Goal: Task Accomplishment & Management: Manage account settings

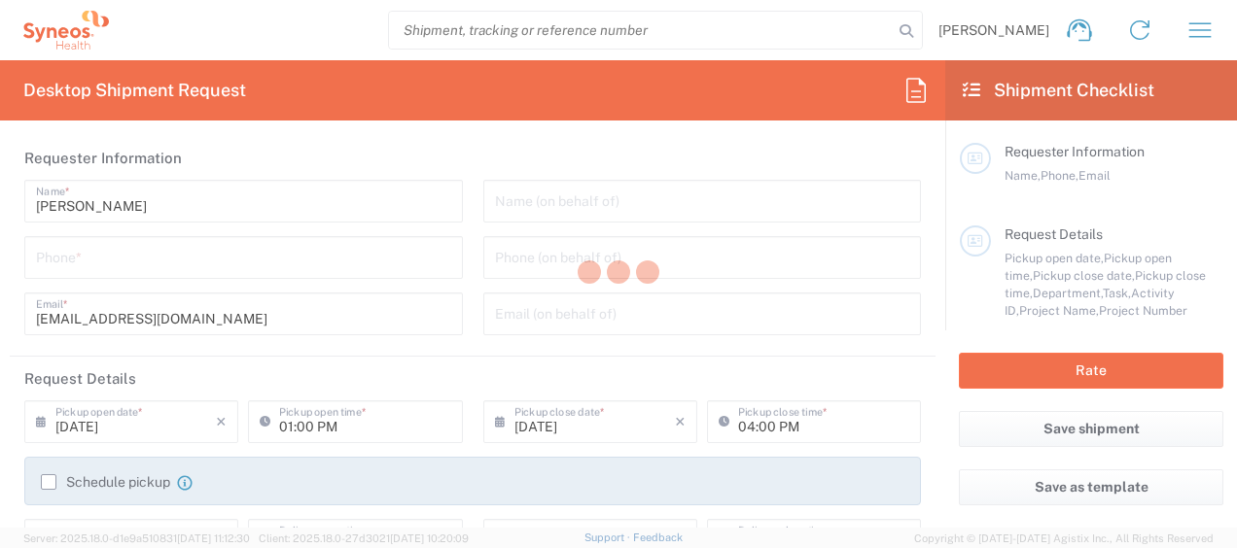
type input "3130"
type input "[GEOGRAPHIC_DATA]"
type input "Syneos Health Singapore PteLtd"
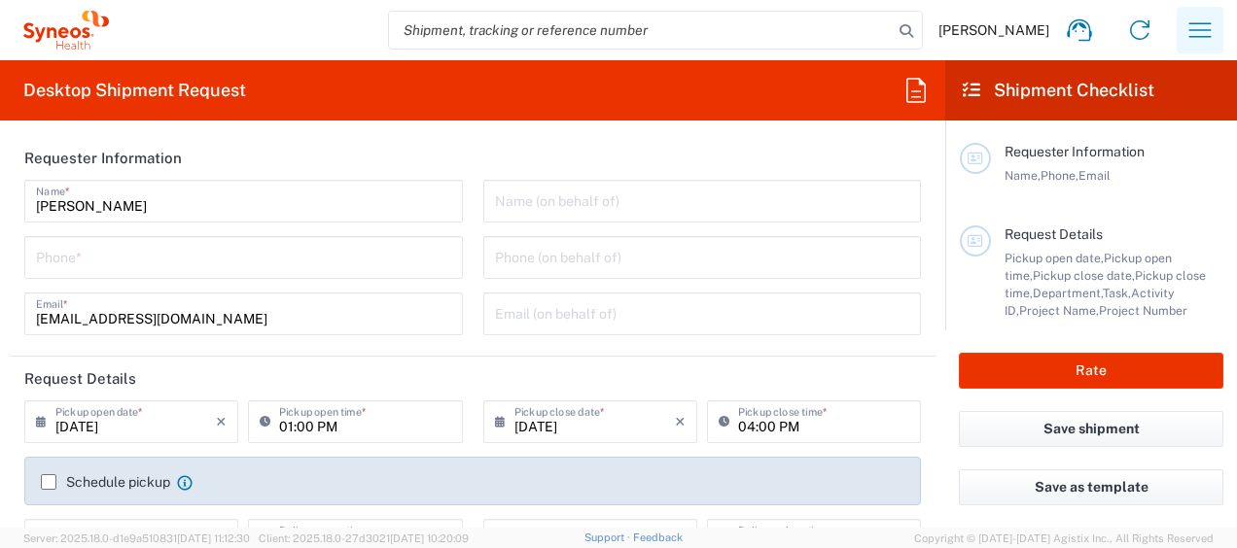
click at [1185, 25] on icon "button" at bounding box center [1199, 30] width 31 height 31
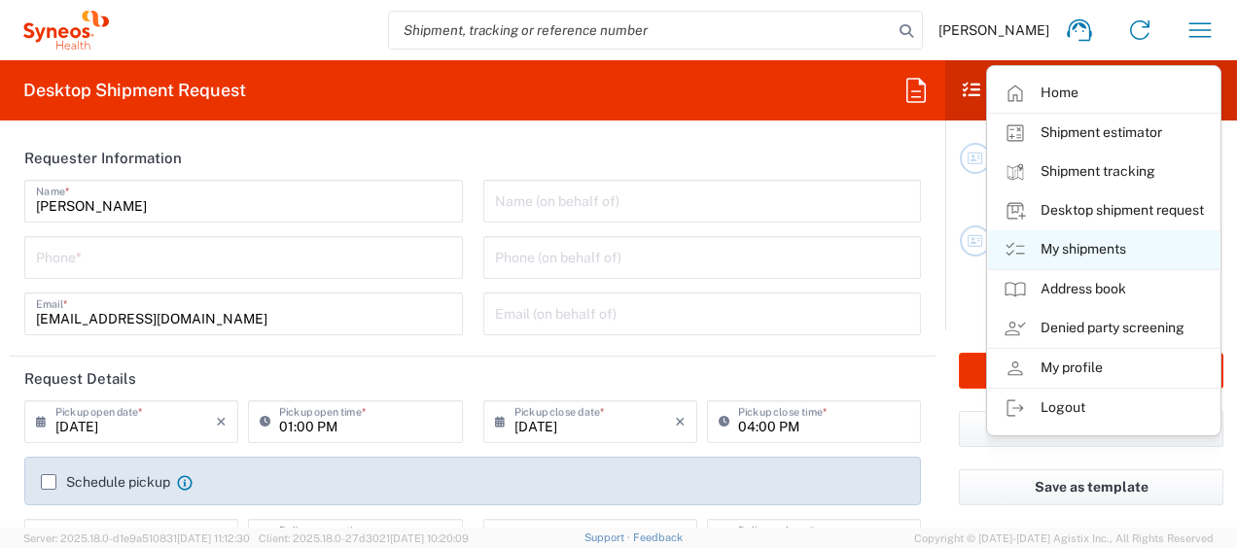
click at [1072, 247] on link "My shipments" at bounding box center [1103, 249] width 231 height 39
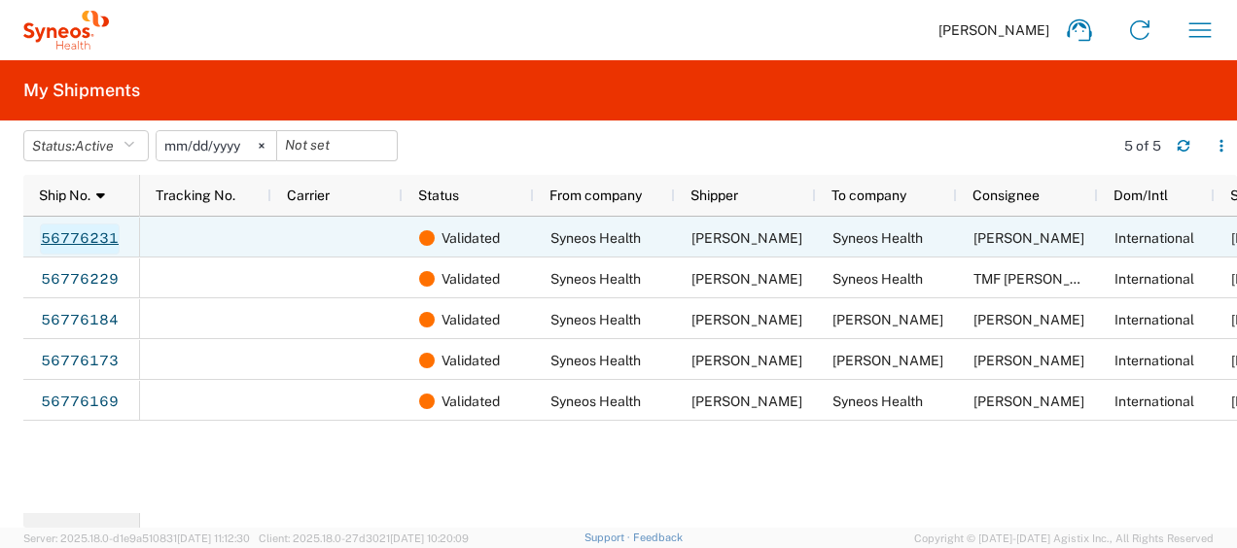
click at [80, 225] on link "56776231" at bounding box center [80, 239] width 80 height 31
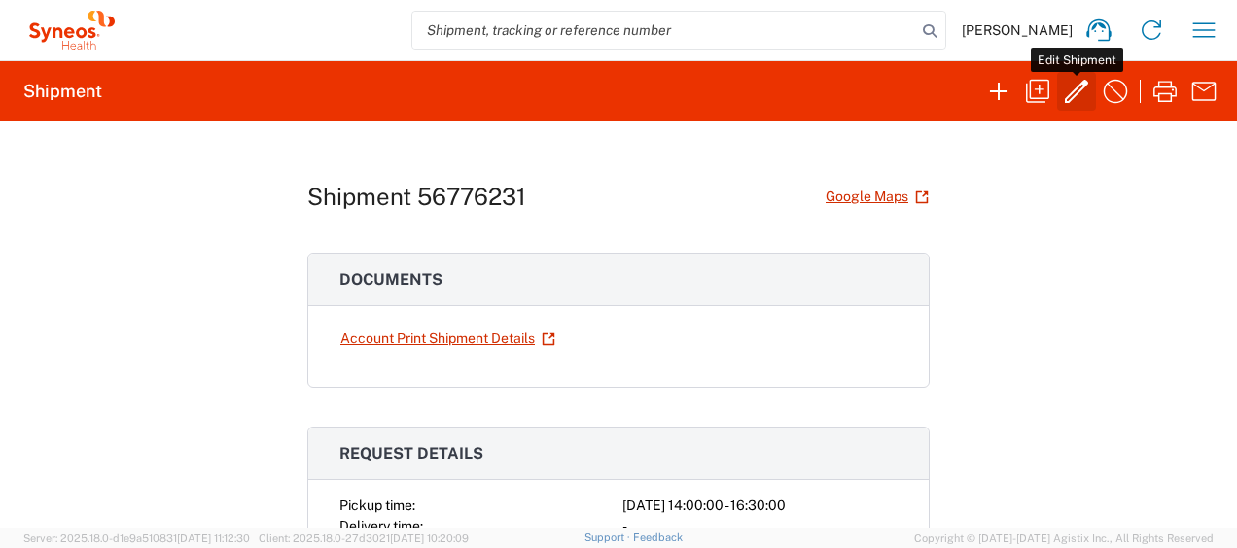
click at [1075, 90] on icon "button" at bounding box center [1076, 91] width 31 height 31
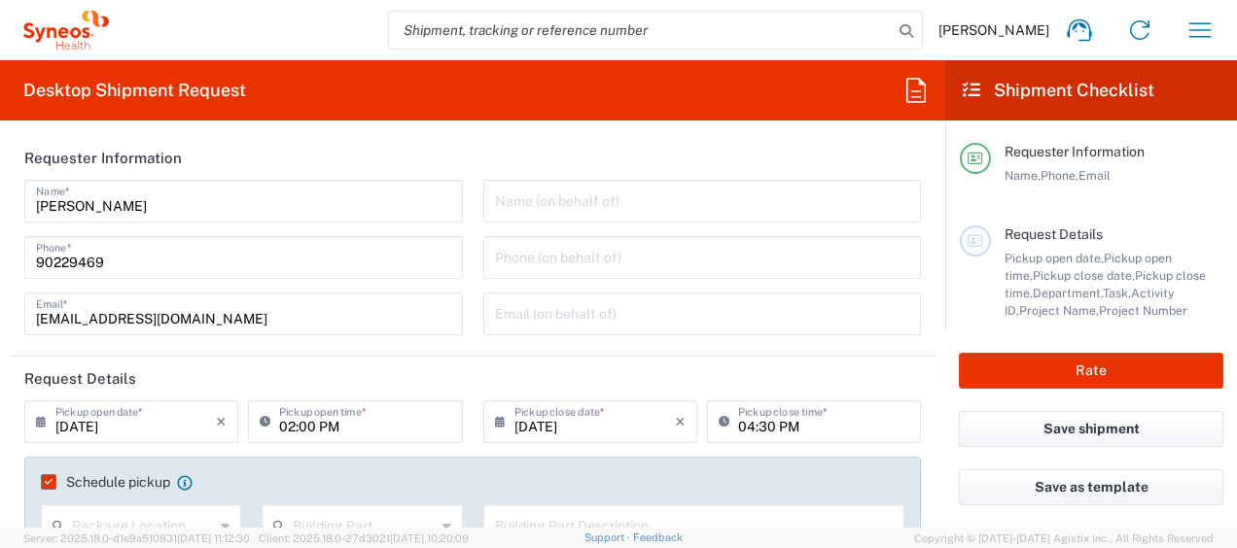
type input "3130"
type input "3130 DEPARTMENTAL EXPENSE"
type input "Medium Box"
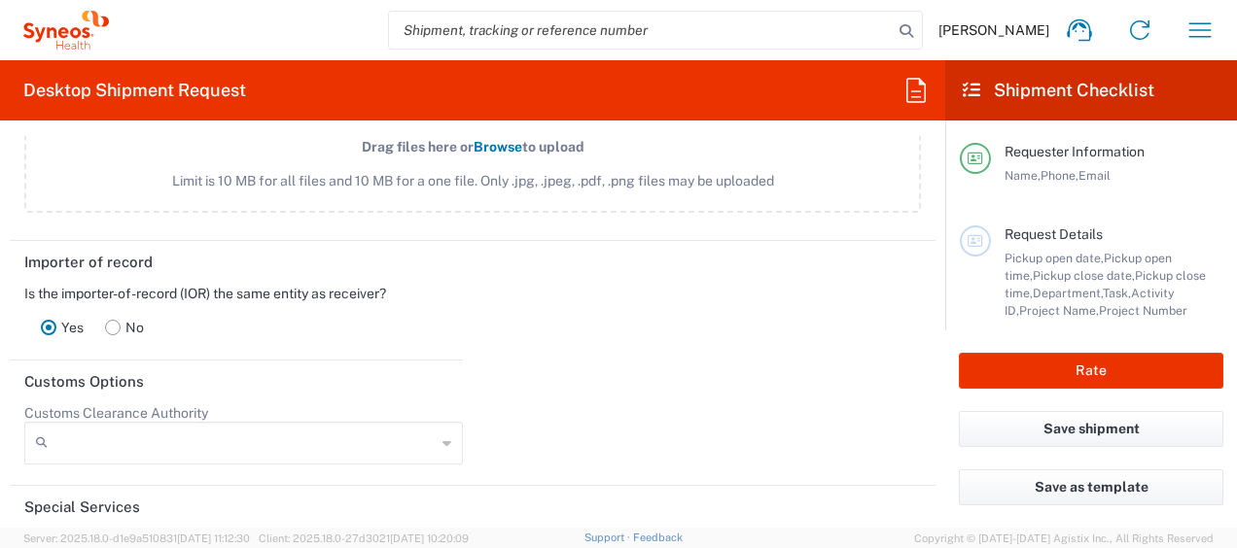
scroll to position [2902, 0]
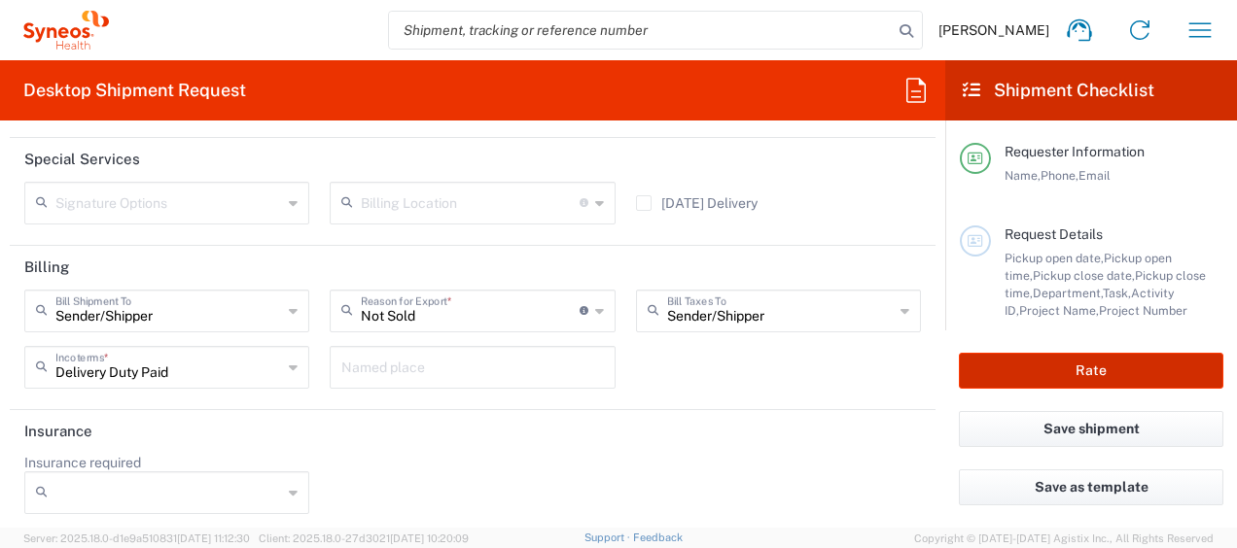
click at [998, 372] on button "Rate" at bounding box center [1091, 371] width 264 height 36
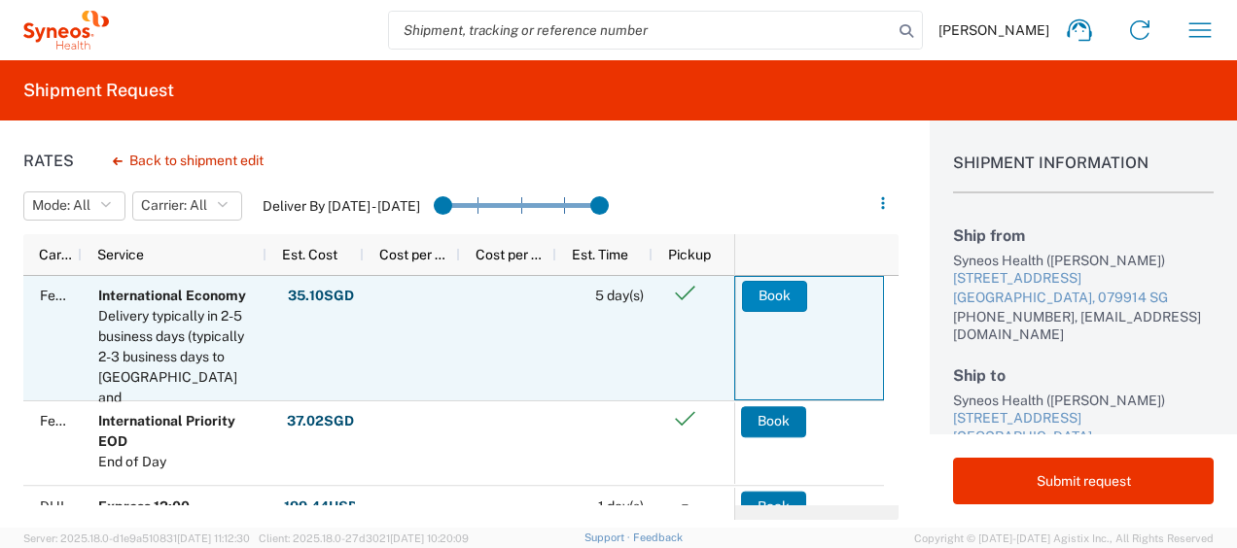
click at [786, 294] on button "Book" at bounding box center [774, 296] width 65 height 31
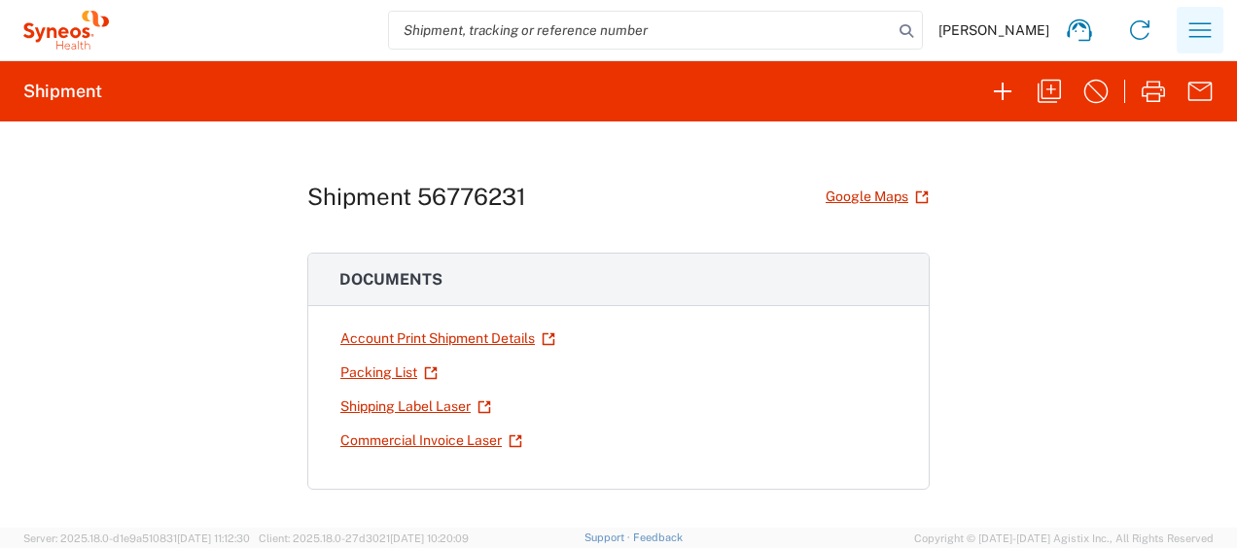
click at [1183, 43] on button "button" at bounding box center [1199, 30] width 47 height 47
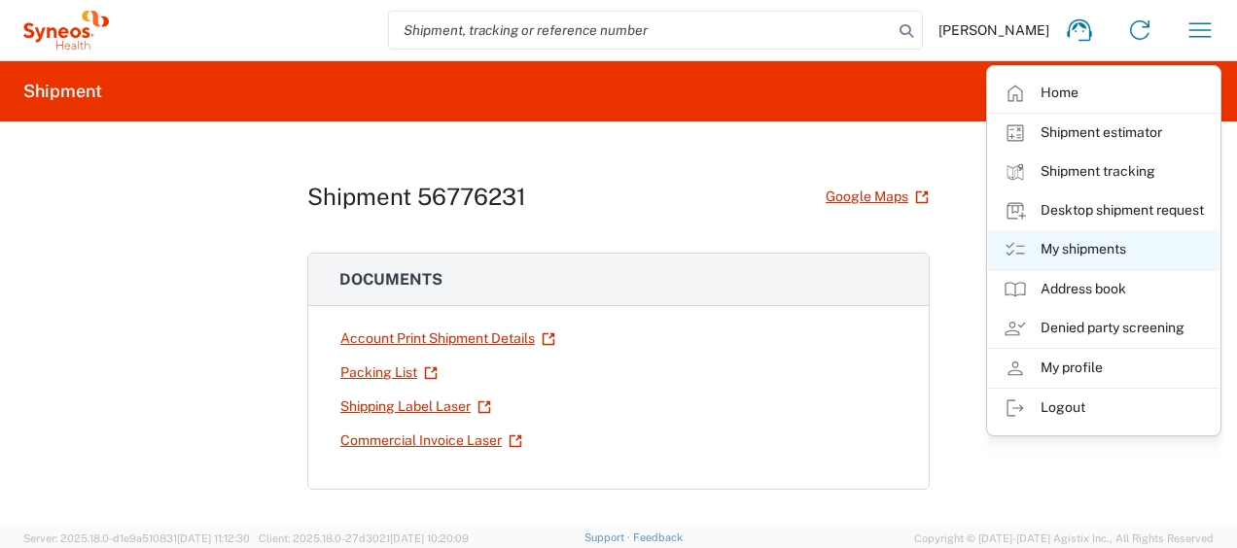
click at [1087, 236] on link "My shipments" at bounding box center [1103, 249] width 231 height 39
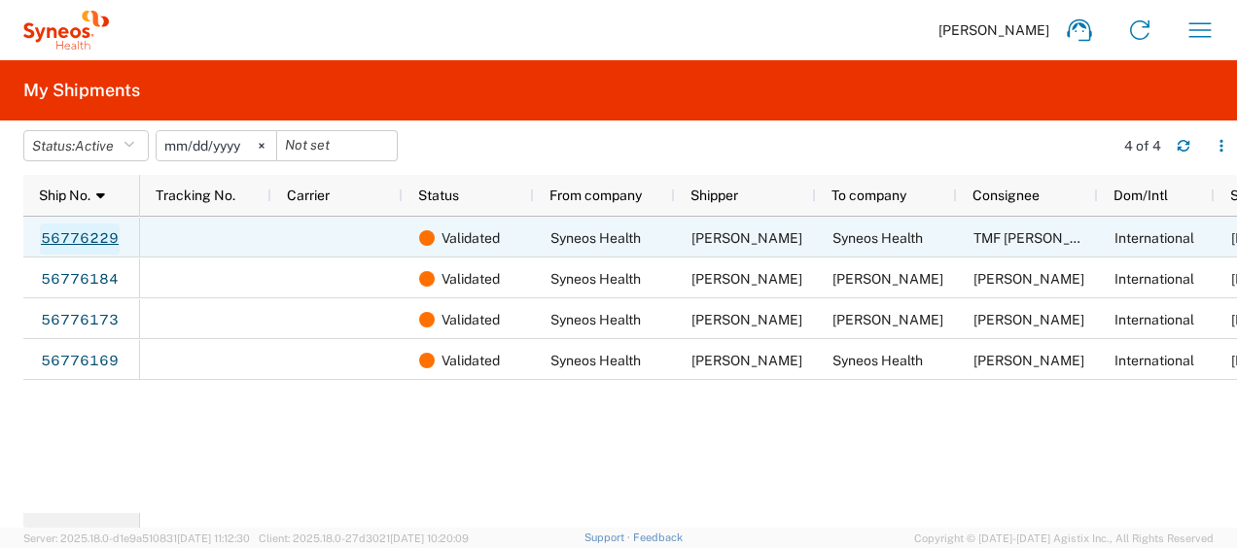
click at [97, 237] on link "56776229" at bounding box center [80, 239] width 80 height 31
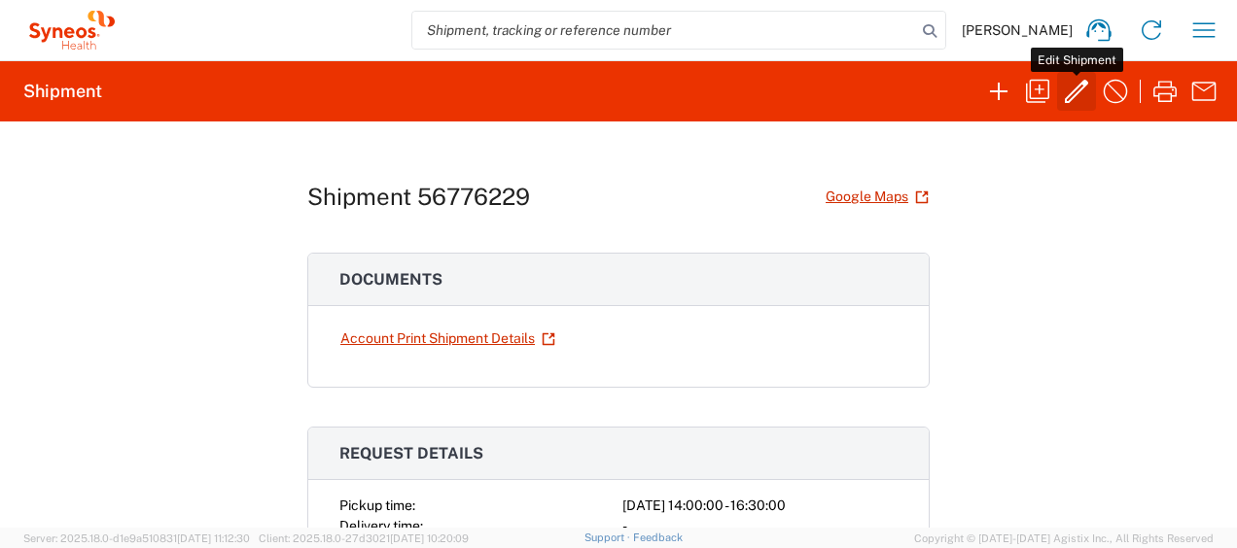
click at [1065, 97] on icon "button" at bounding box center [1076, 91] width 23 height 23
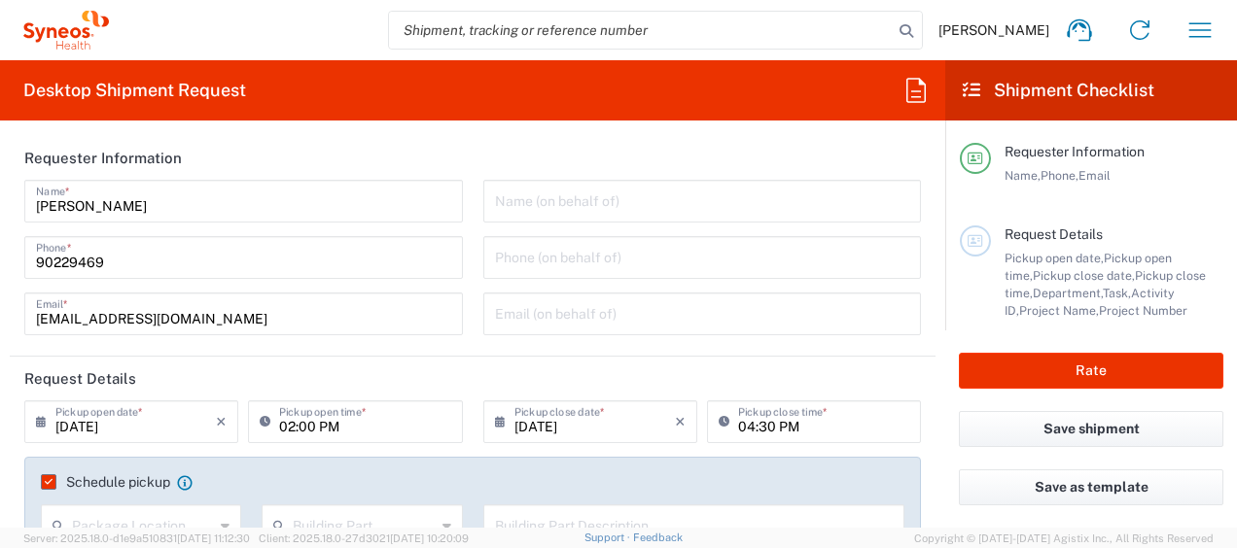
type input "3130"
type input "3130 DEPARTMENTAL EXPENSE"
type input "Medium Box"
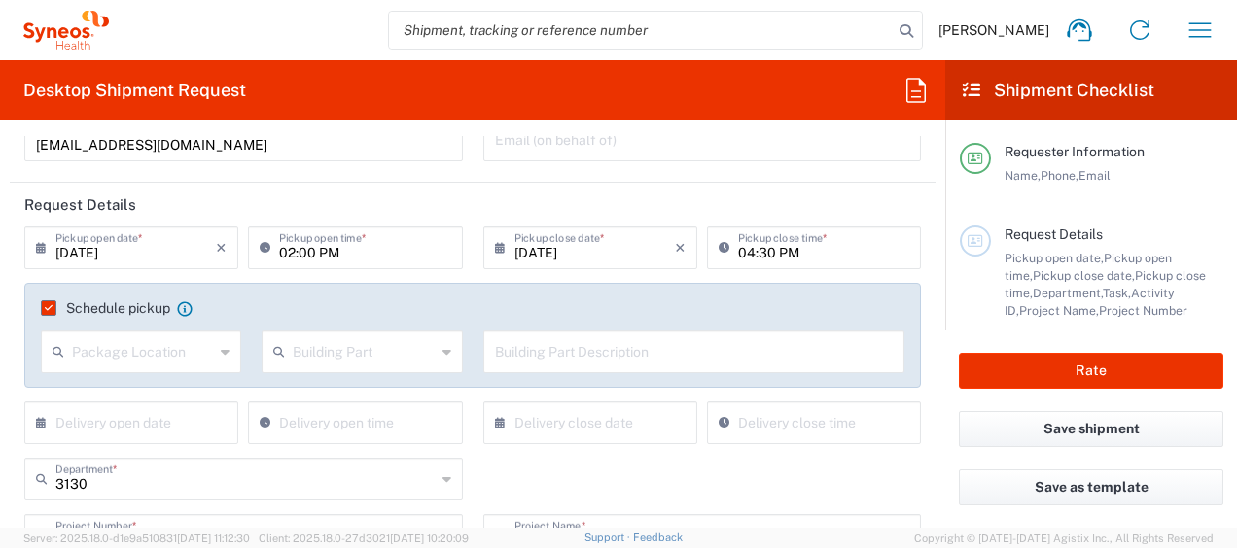
scroll to position [175, 0]
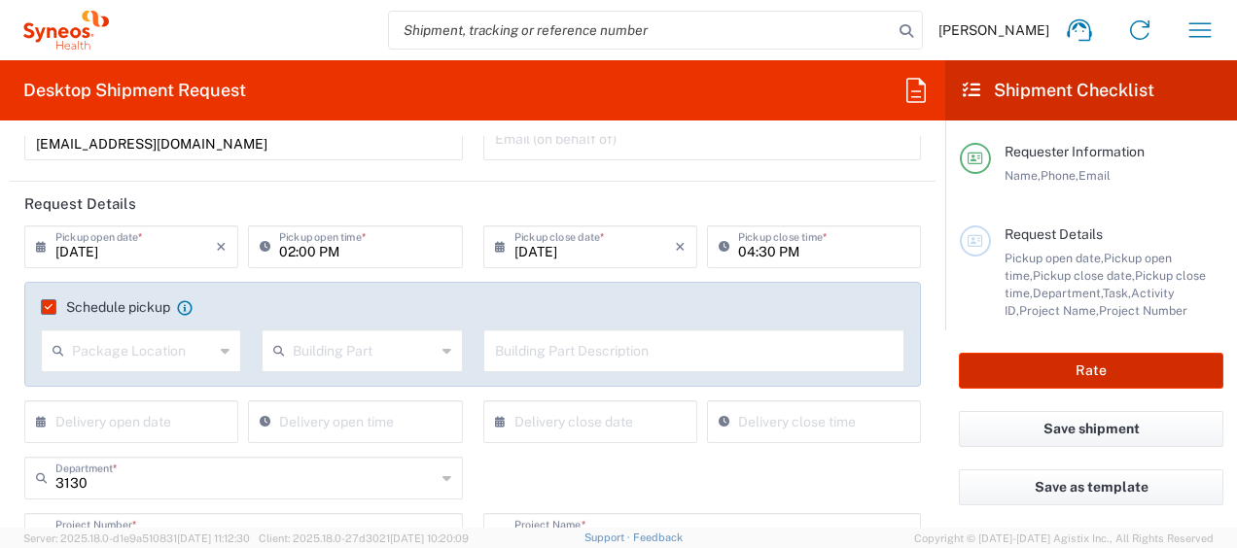
click at [1021, 367] on button "Rate" at bounding box center [1091, 371] width 264 height 36
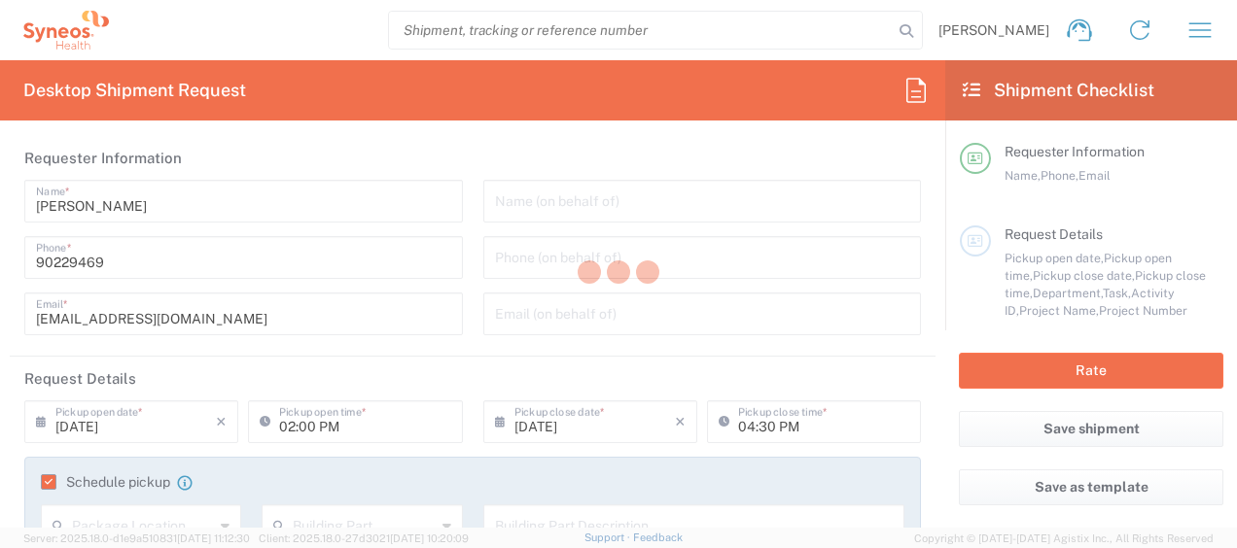
type input "3130"
type input "3130 DEPARTMENTAL EXPENSE"
type input "Medium Box"
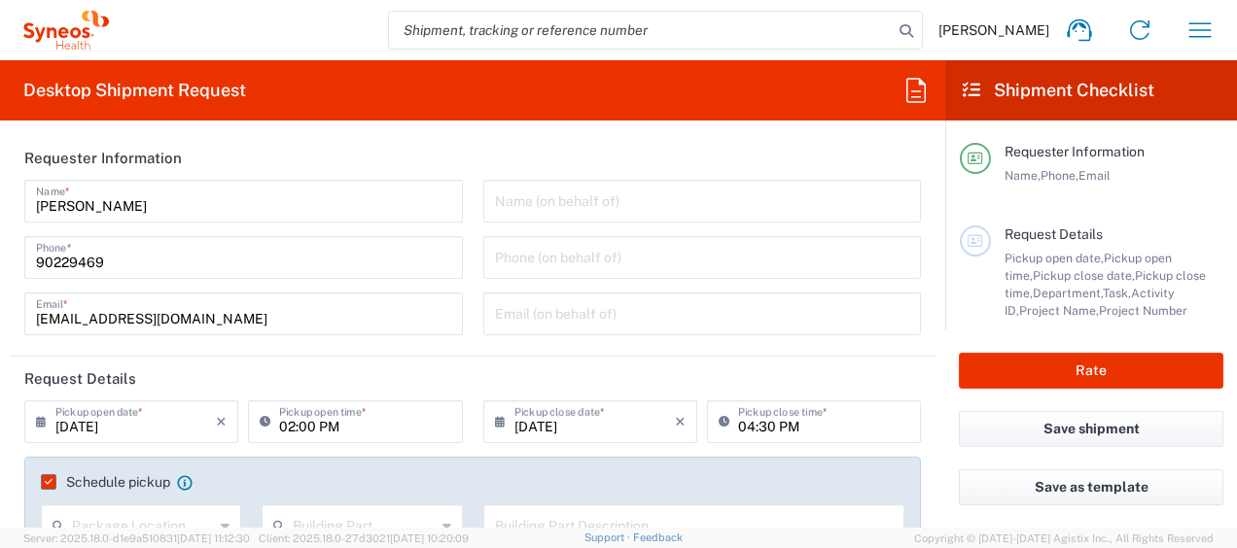
click at [1207, 23] on icon "button" at bounding box center [1200, 29] width 22 height 15
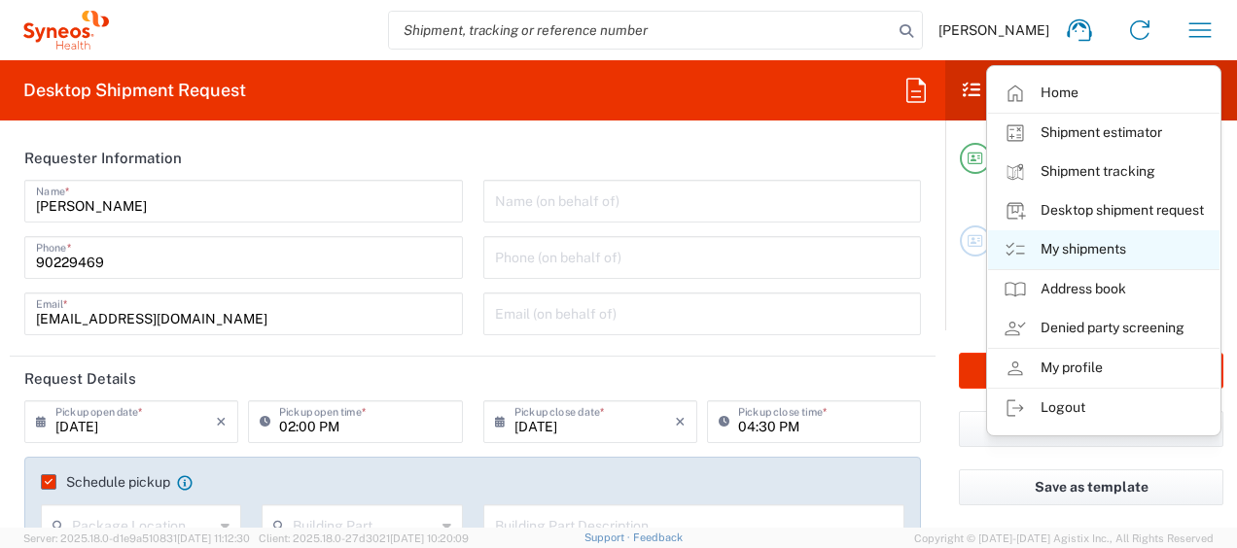
click at [1095, 236] on link "My shipments" at bounding box center [1103, 249] width 231 height 39
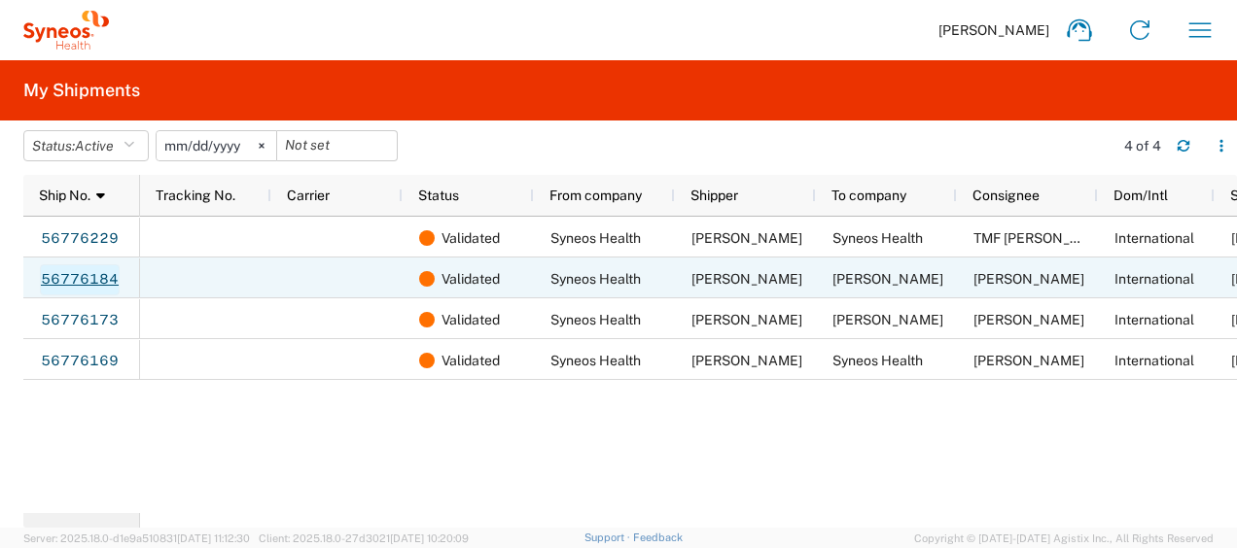
click at [60, 268] on link "56776184" at bounding box center [80, 279] width 80 height 31
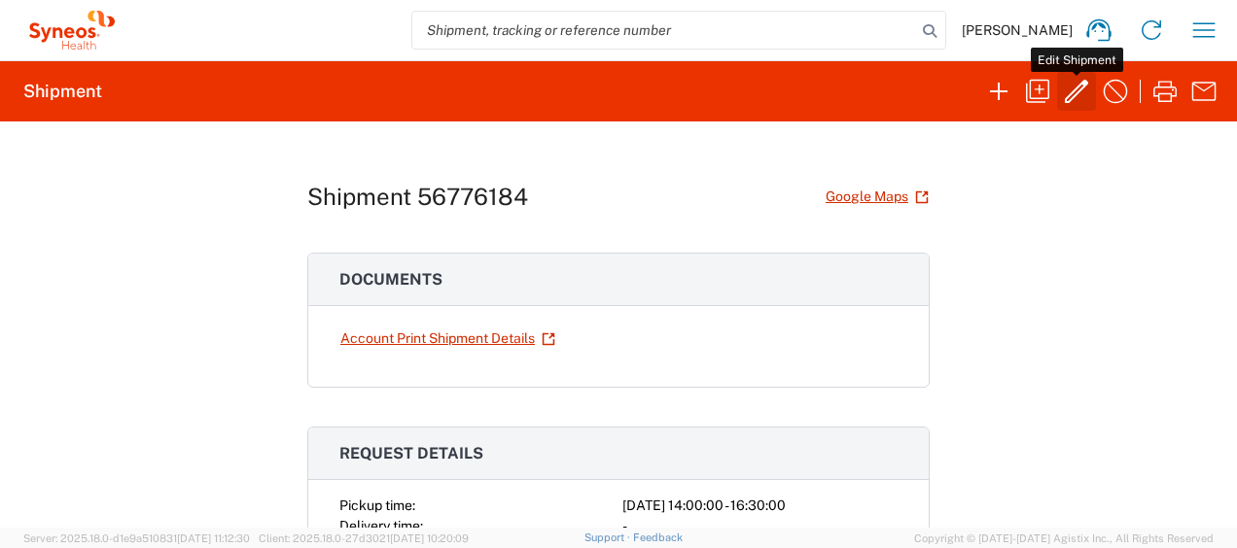
click at [1081, 84] on icon "button" at bounding box center [1076, 91] width 23 height 23
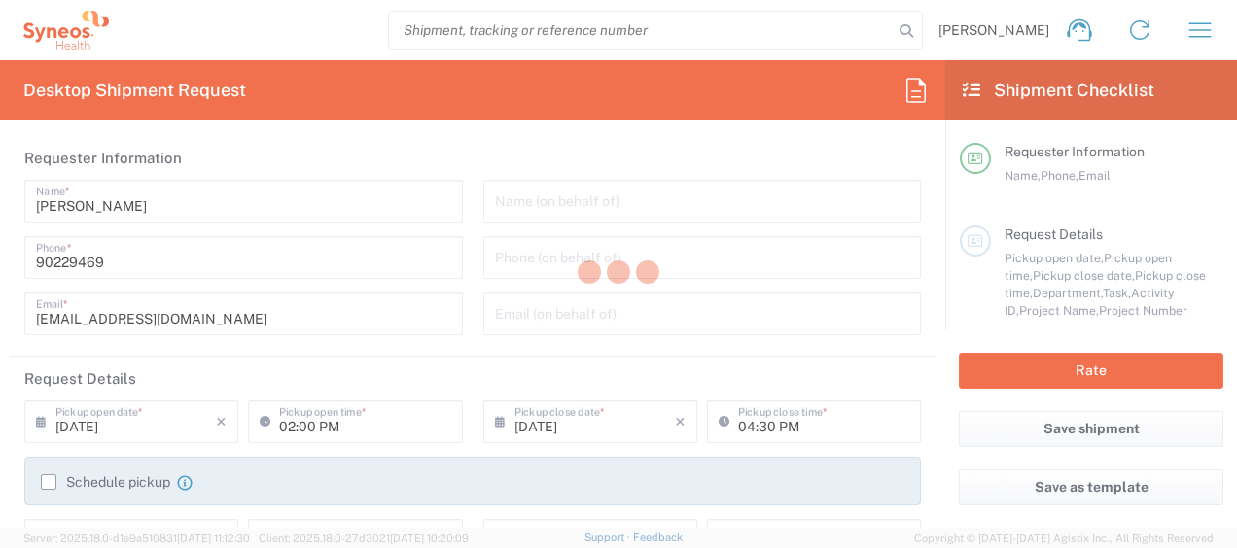
type input "3130"
type input "3130 DEPARTMENTAL EXPENSE"
type input "Medium Box"
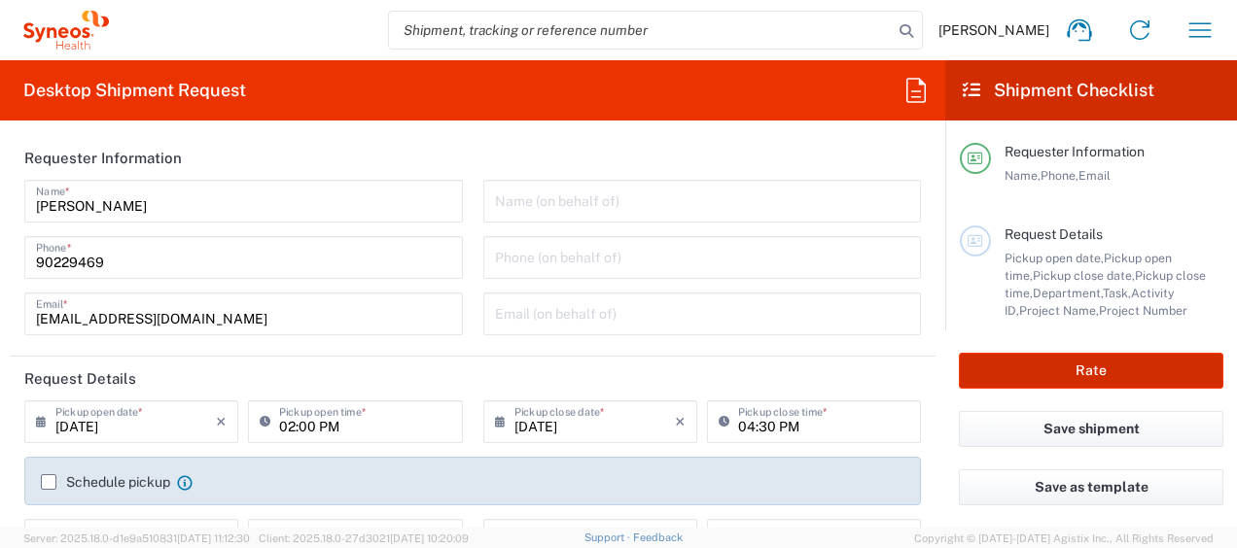
click at [1046, 367] on button "Rate" at bounding box center [1091, 371] width 264 height 36
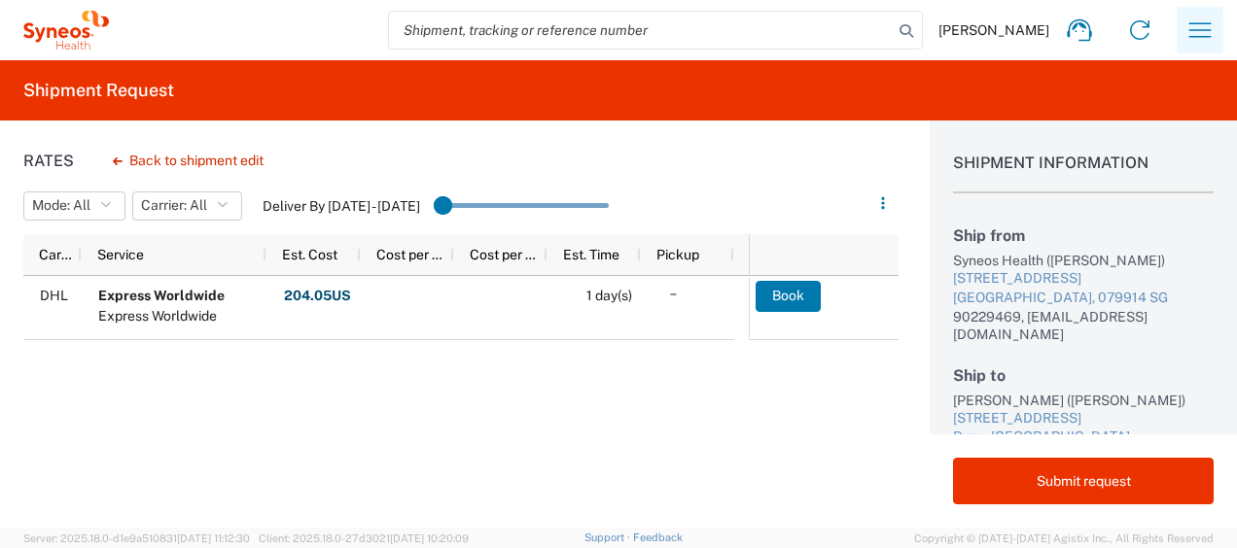
click at [1207, 37] on icon "button" at bounding box center [1200, 29] width 22 height 15
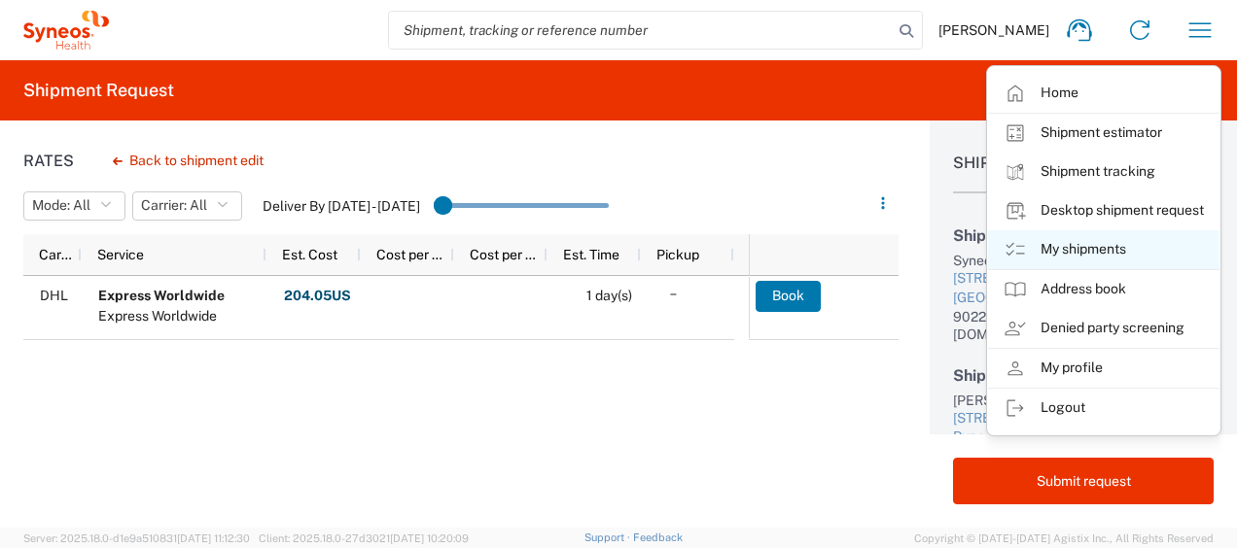
click at [1100, 240] on link "My shipments" at bounding box center [1103, 249] width 231 height 39
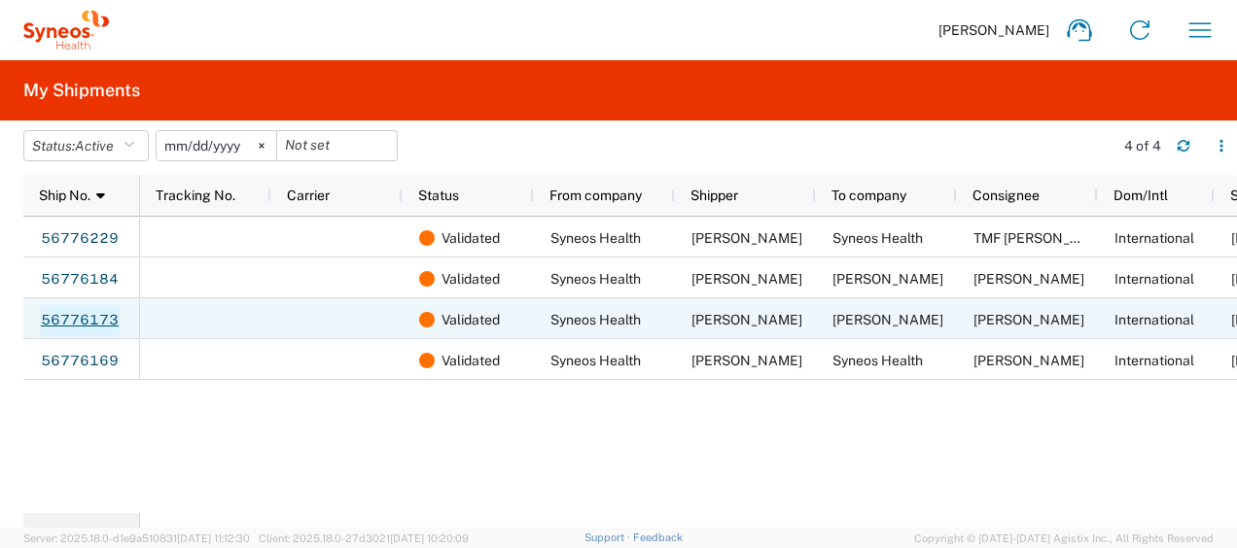
click at [93, 323] on link "56776173" at bounding box center [80, 320] width 80 height 31
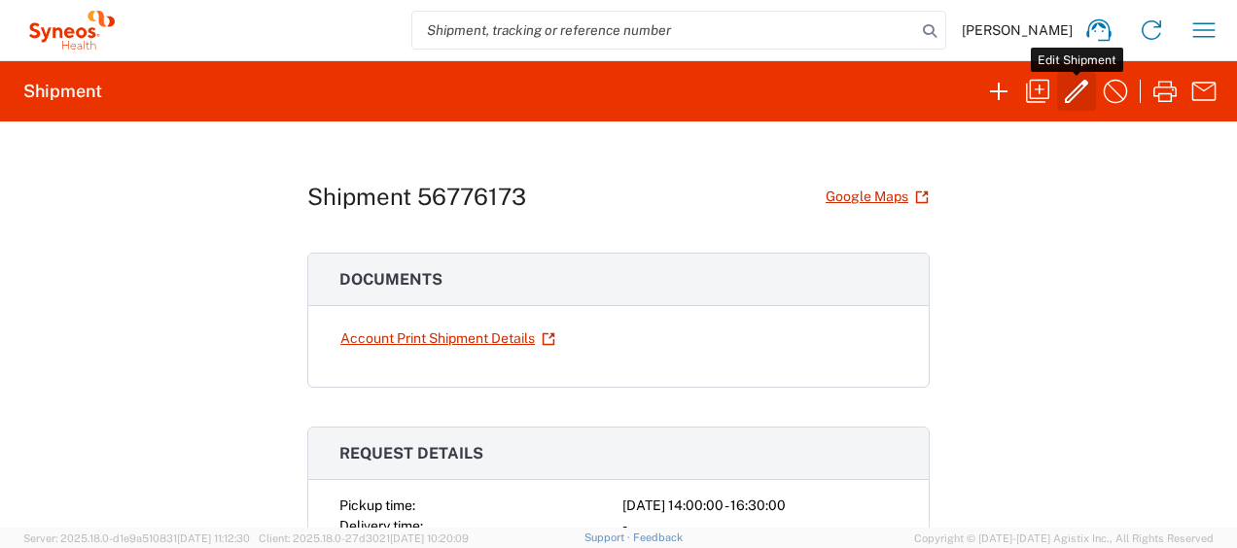
click at [1069, 106] on icon "button" at bounding box center [1076, 91] width 31 height 31
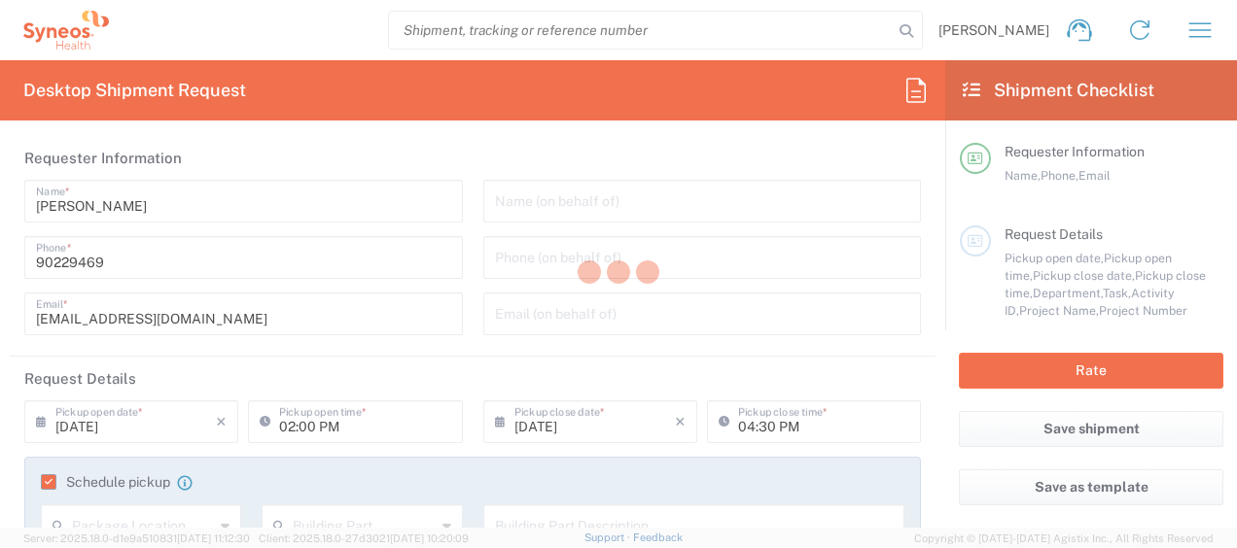
type input "3130"
type input "3130 DEPARTMENTAL EXPENSE"
type input "Medium Box"
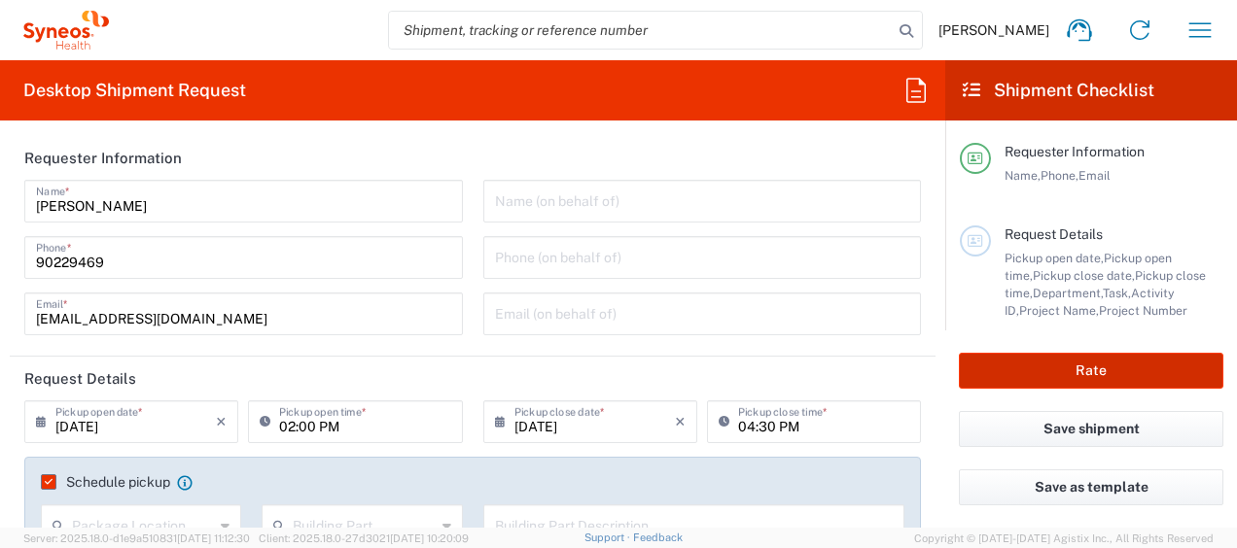
click at [1036, 354] on button "Rate" at bounding box center [1091, 371] width 264 height 36
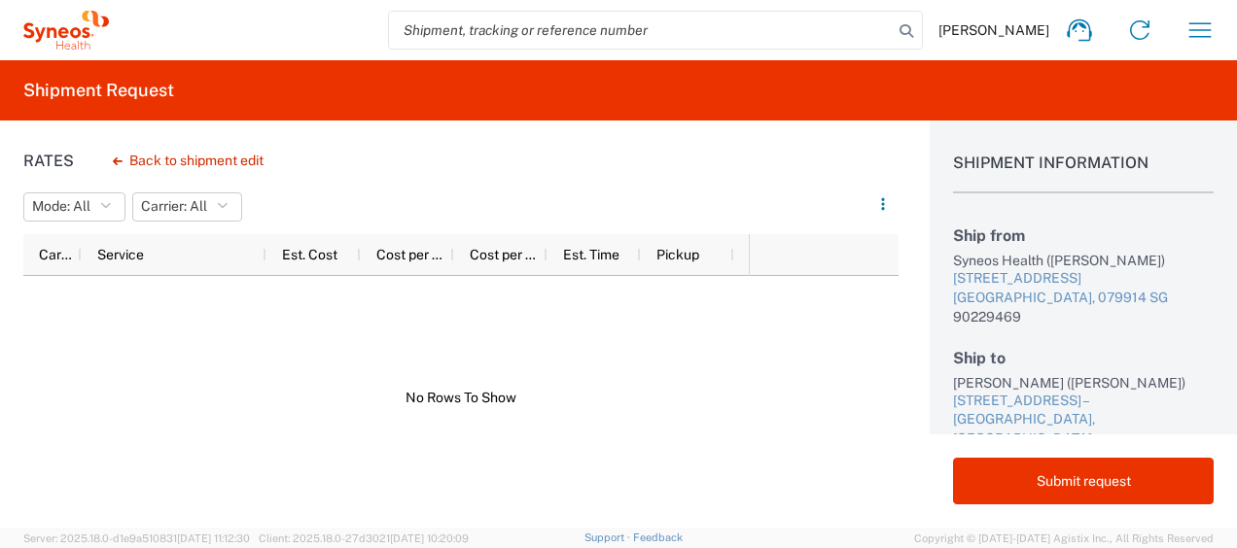
scroll to position [4, 0]
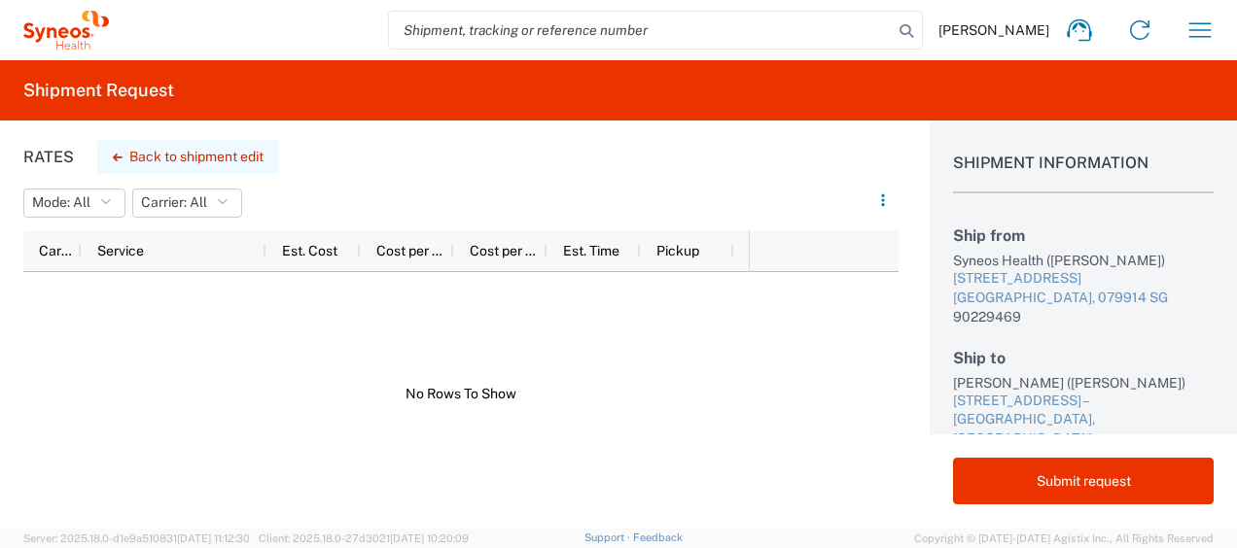
click at [182, 152] on button "Back to shipment edit" at bounding box center [188, 157] width 182 height 34
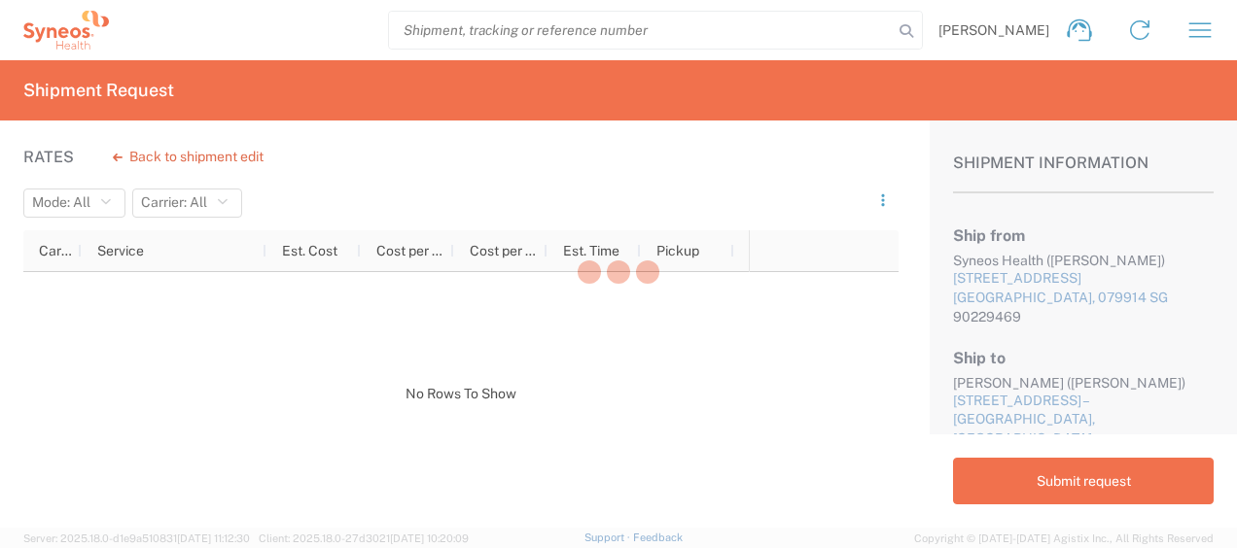
click at [1215, 36] on div at bounding box center [618, 274] width 1237 height 548
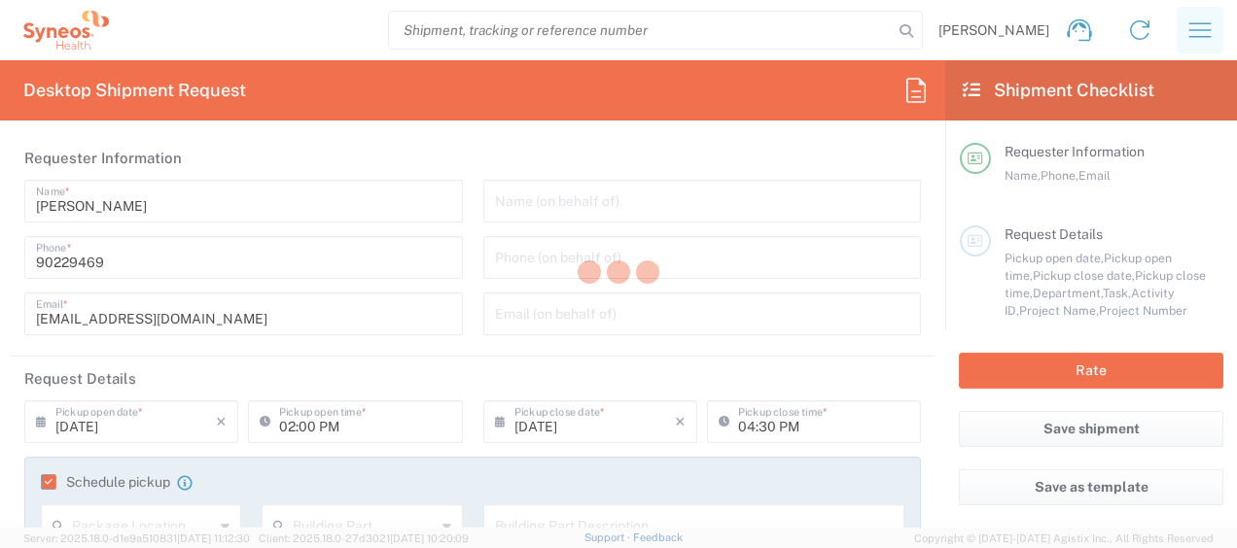
type input "3130"
type input "3130 DEPARTMENTAL EXPENSE"
type input "Medium Box"
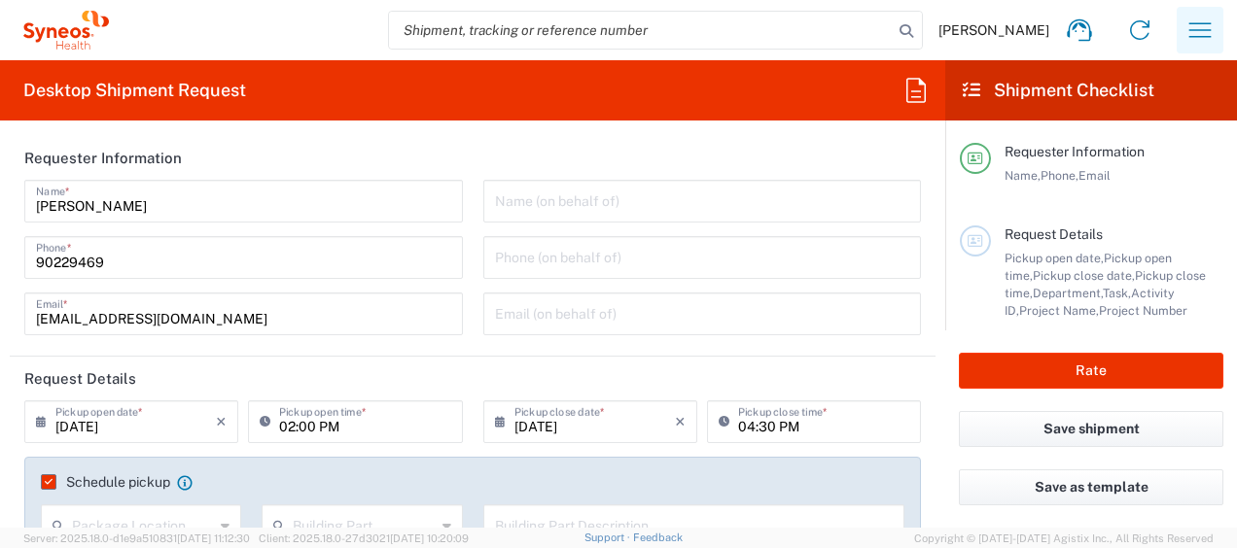
click at [1211, 33] on icon "button" at bounding box center [1199, 30] width 31 height 31
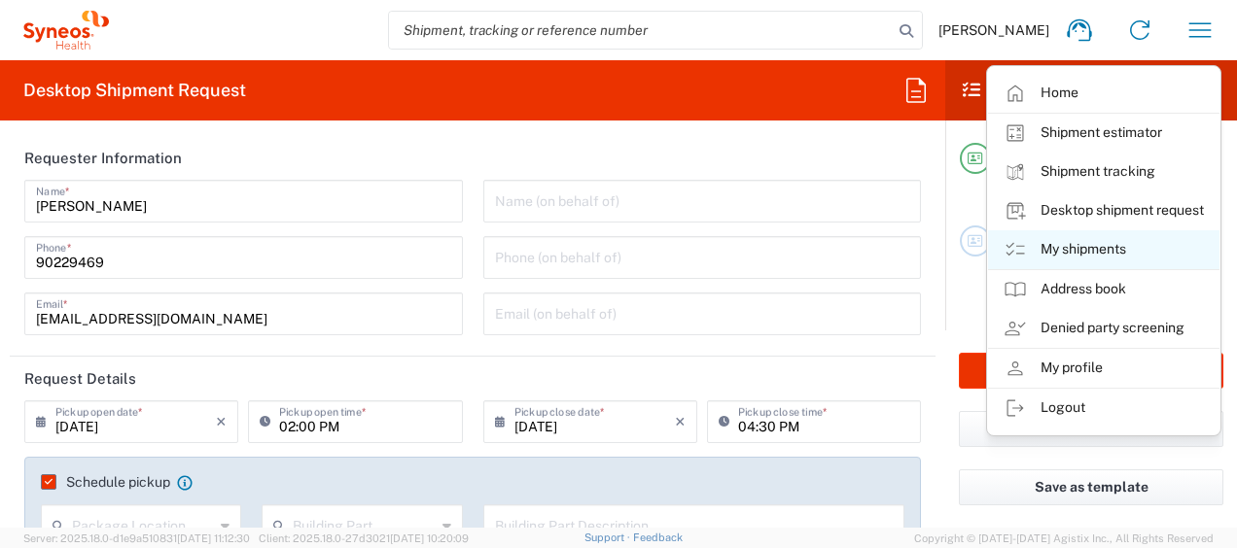
click at [1060, 259] on link "My shipments" at bounding box center [1103, 249] width 231 height 39
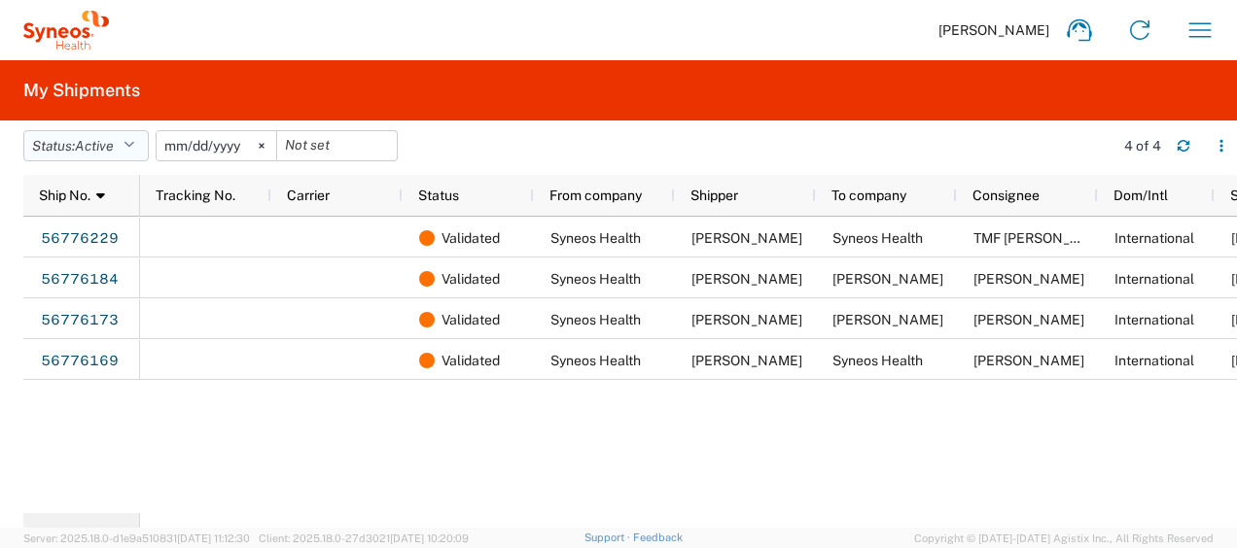
click at [149, 141] on button "Status: Active" at bounding box center [85, 145] width 125 height 31
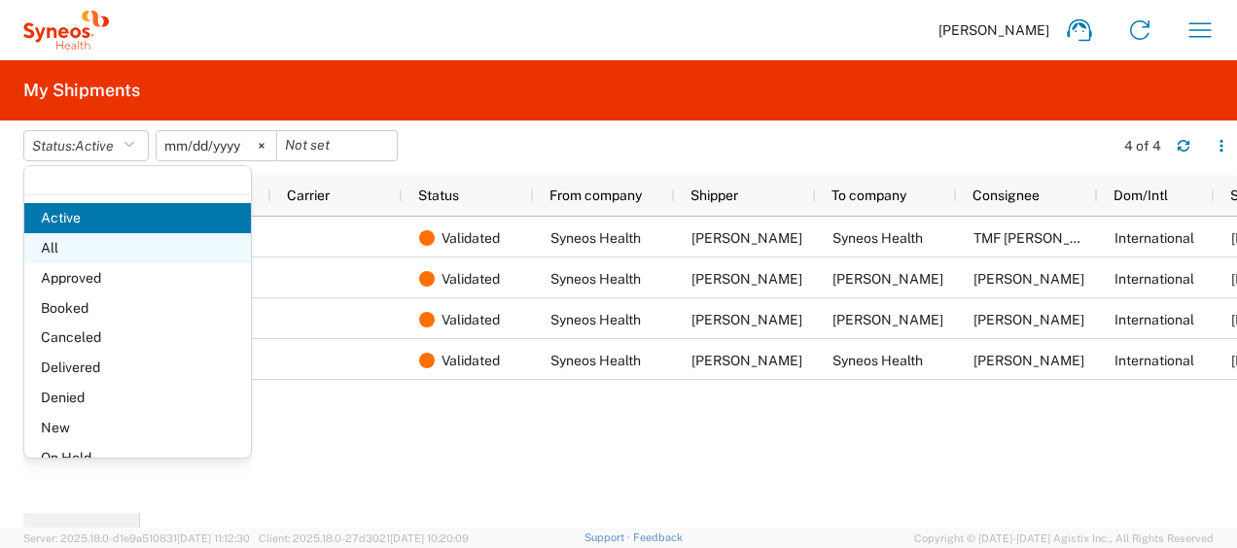
click at [133, 246] on span "All" at bounding box center [137, 248] width 227 height 30
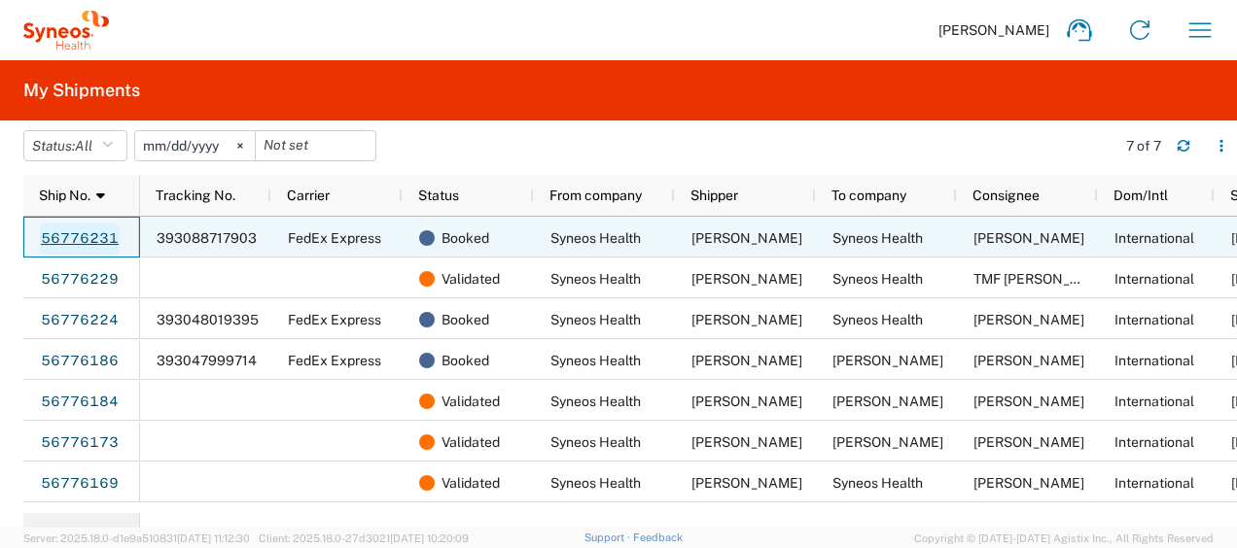
click at [90, 242] on link "56776231" at bounding box center [80, 239] width 80 height 31
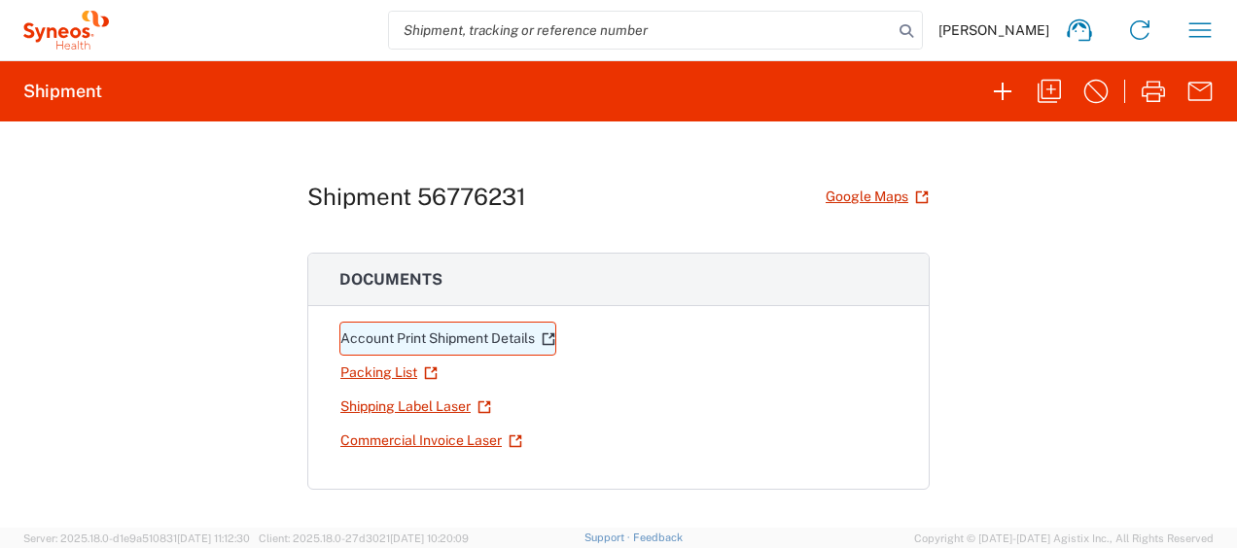
click at [438, 338] on link "Account Print Shipment Details" at bounding box center [447, 339] width 217 height 34
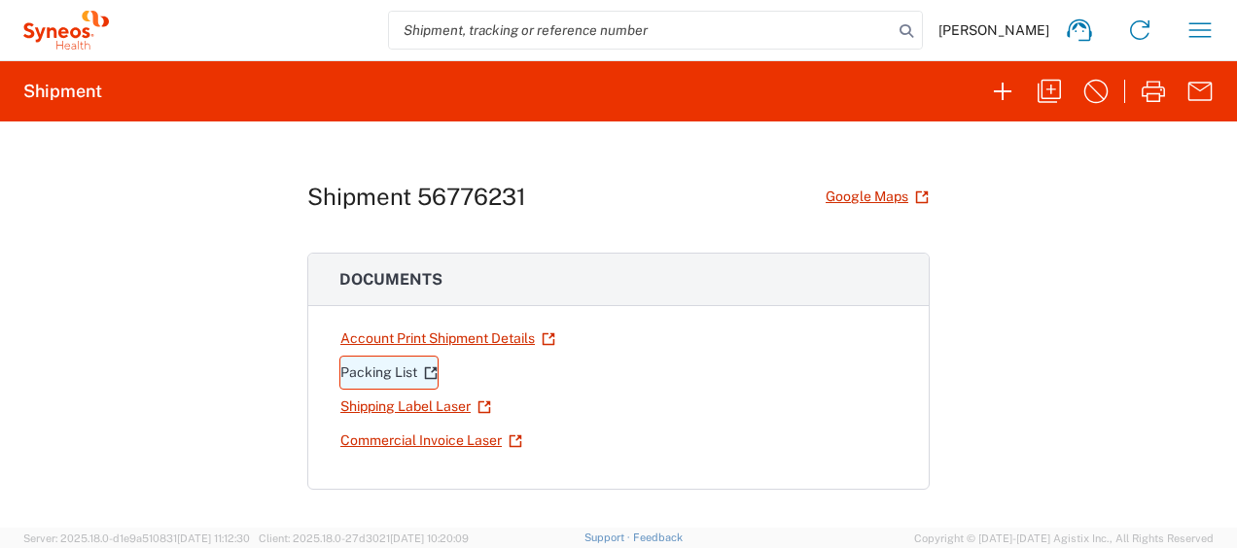
click at [410, 372] on link "Packing List" at bounding box center [388, 373] width 99 height 34
click at [430, 407] on link "Shipping Label Laser" at bounding box center [415, 407] width 153 height 34
click at [376, 358] on link "Packing List" at bounding box center [388, 373] width 99 height 34
click at [401, 406] on link "Shipping Label Laser" at bounding box center [415, 407] width 153 height 34
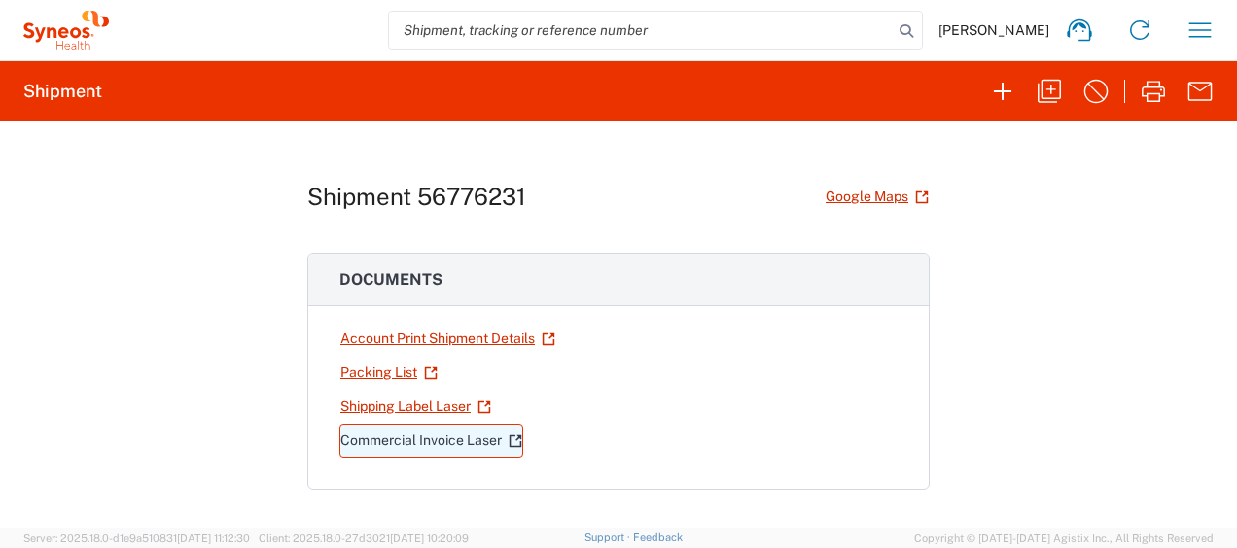
click at [471, 448] on link "Commercial Invoice Laser" at bounding box center [431, 441] width 184 height 34
